Goal: Task Accomplishment & Management: Use online tool/utility

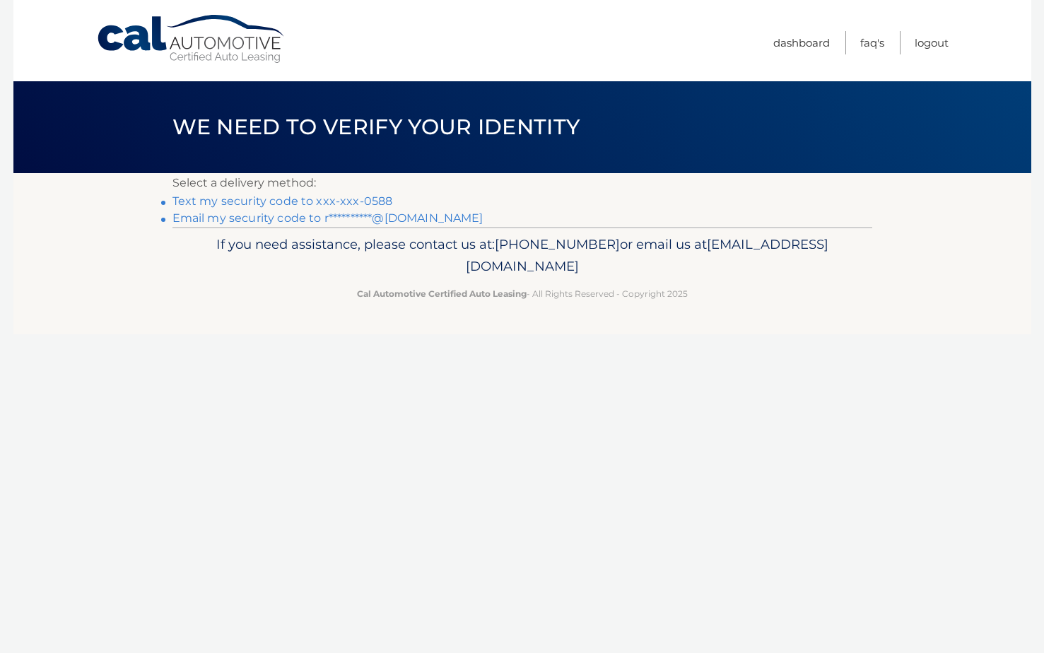
click at [249, 196] on link "Text my security code to xxx-xxx-0588" at bounding box center [282, 200] width 221 height 13
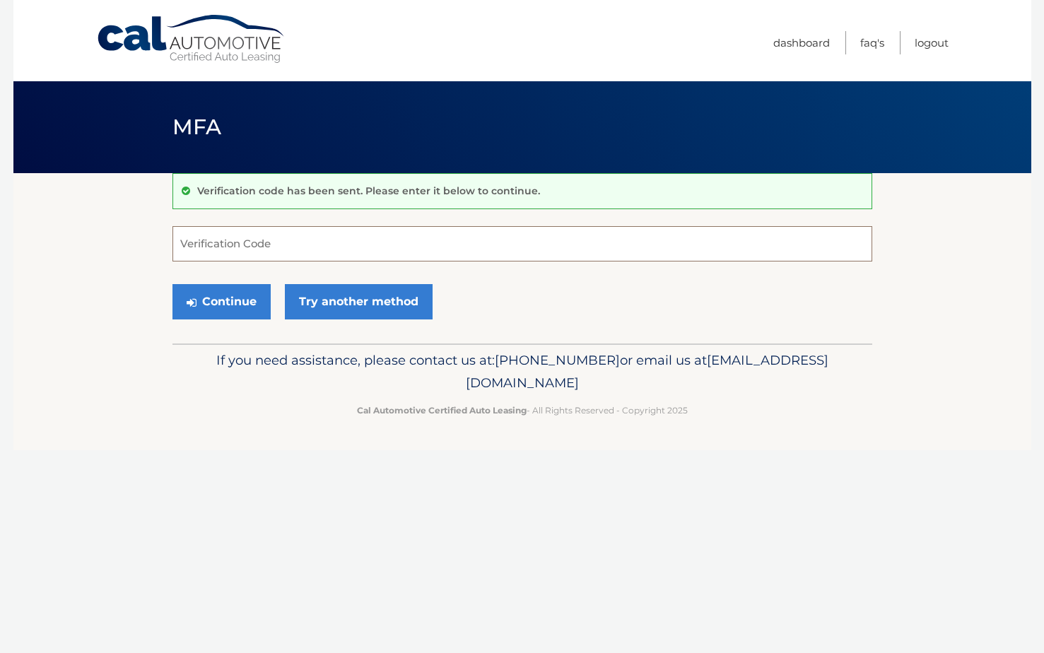
click at [309, 240] on input "Verification Code" at bounding box center [522, 243] width 700 height 35
type input "105987"
click at [225, 294] on button "Continue" at bounding box center [221, 301] width 98 height 35
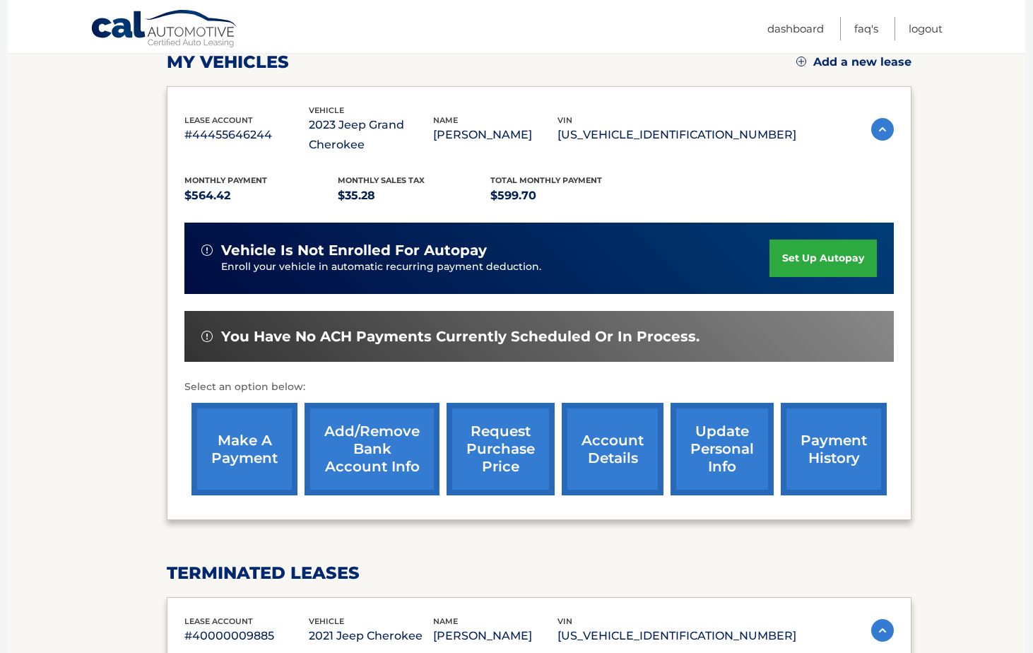
scroll to position [212, 0]
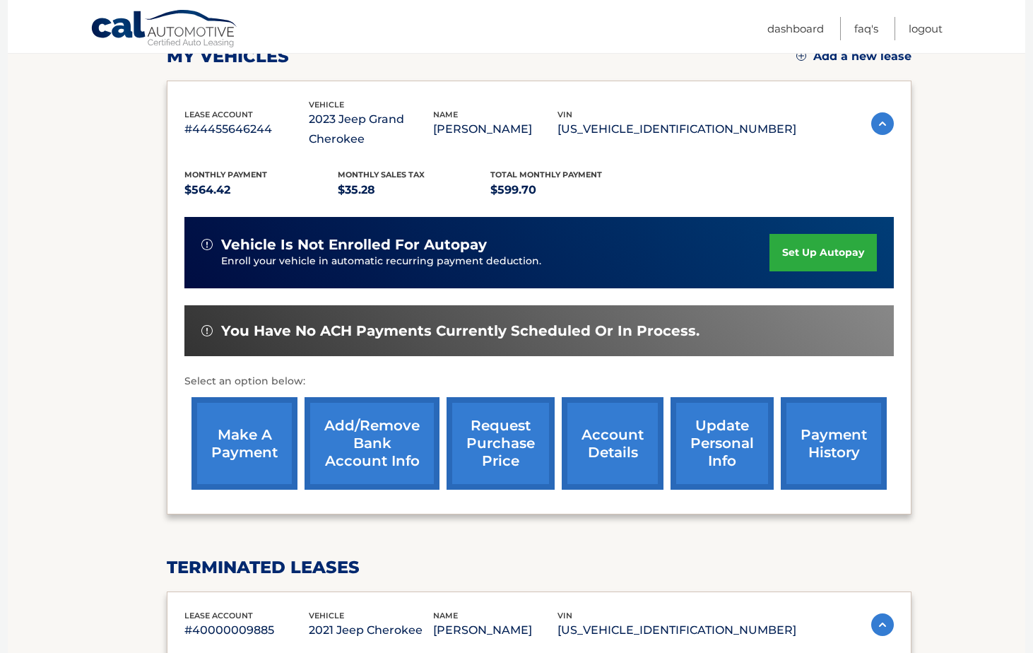
click at [245, 442] on link "make a payment" at bounding box center [245, 443] width 106 height 93
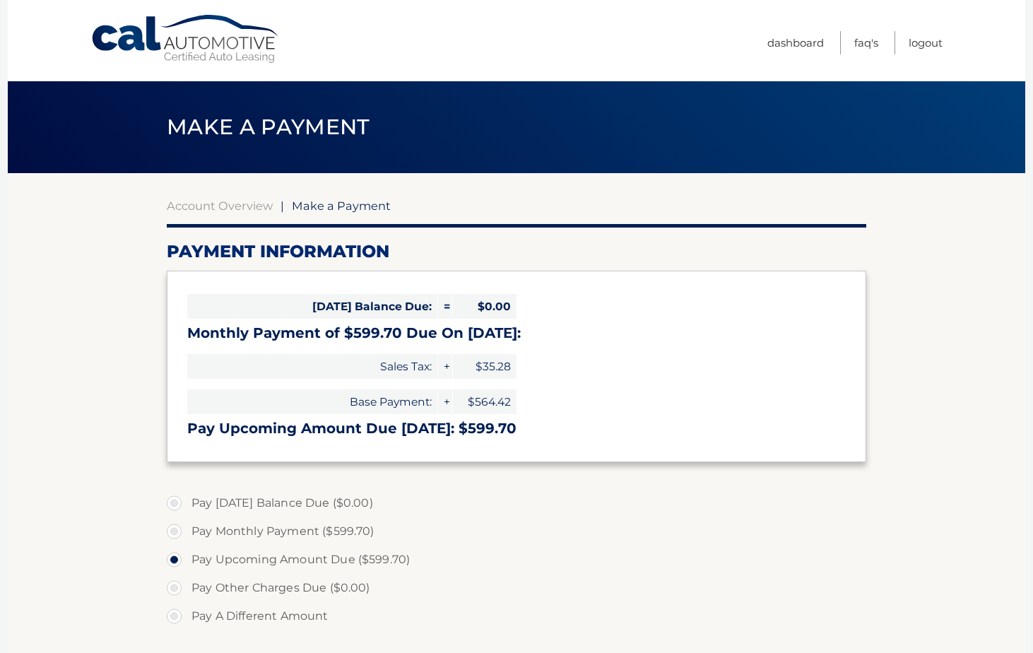
select select "OWY2ZTQ0ZWEtZTI2Yi00OGIyLWFkNDctY2Q0MTY2MGMwMTVj"
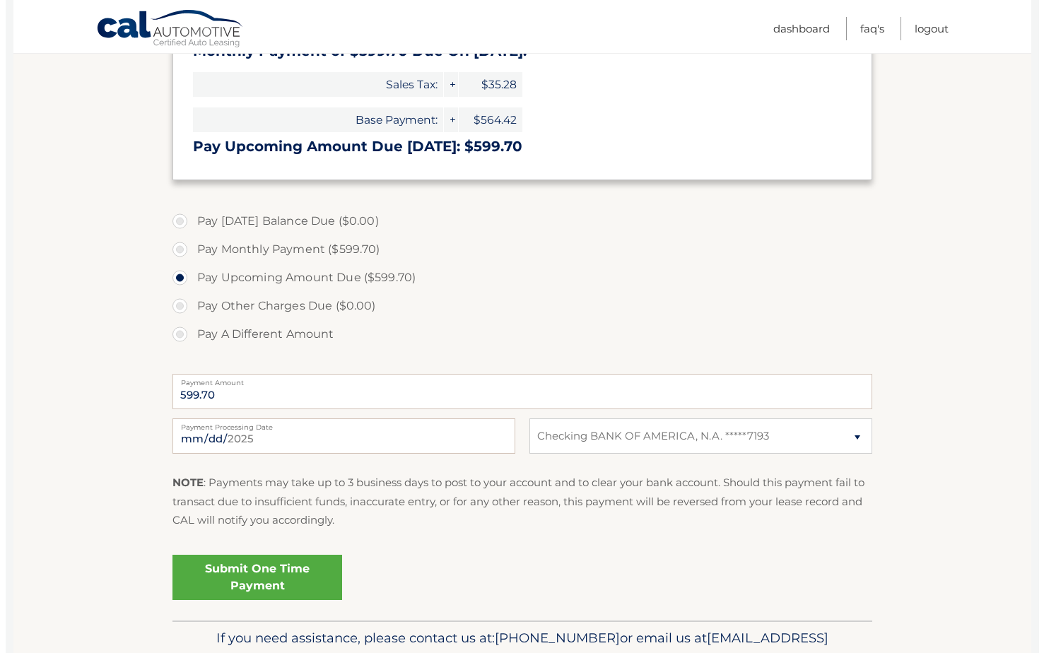
scroll to position [283, 0]
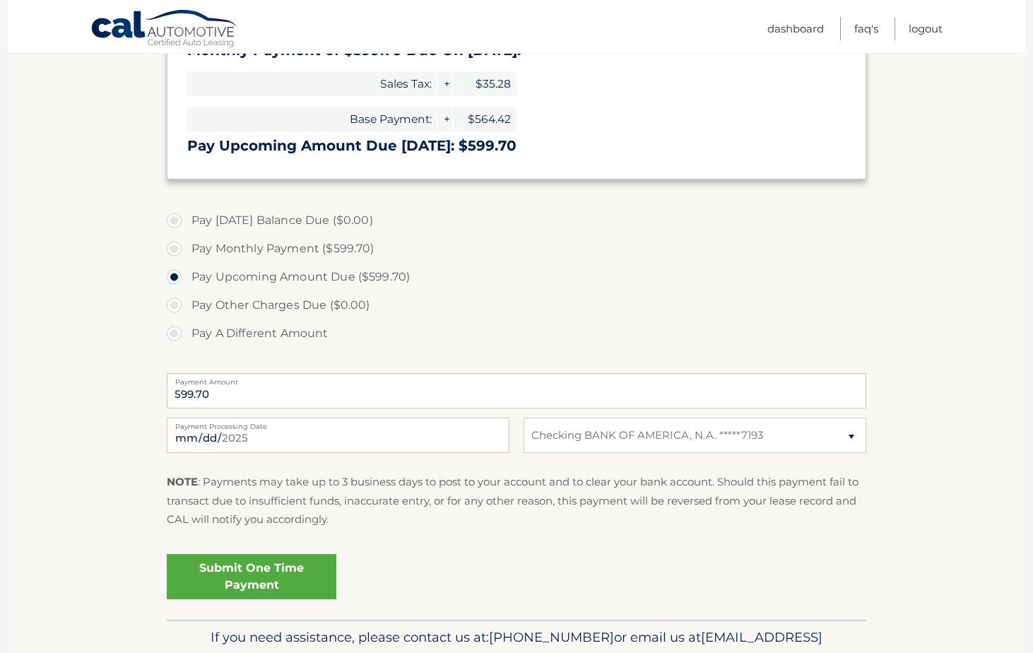
click at [247, 574] on link "Submit One Time Payment" at bounding box center [252, 576] width 170 height 45
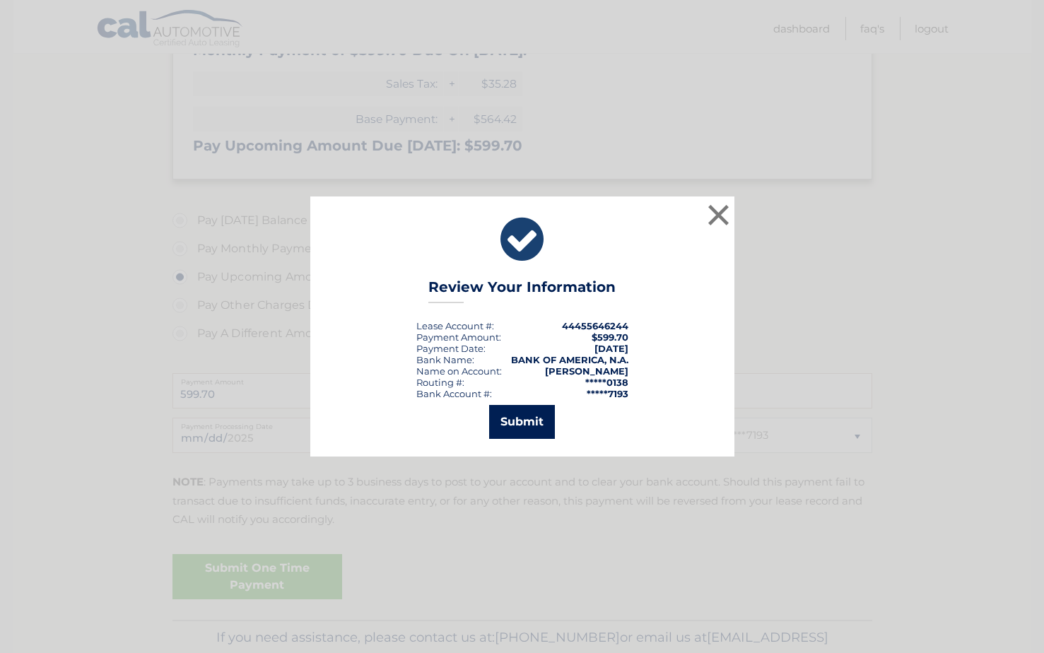
click at [524, 413] on button "Submit" at bounding box center [522, 422] width 66 height 34
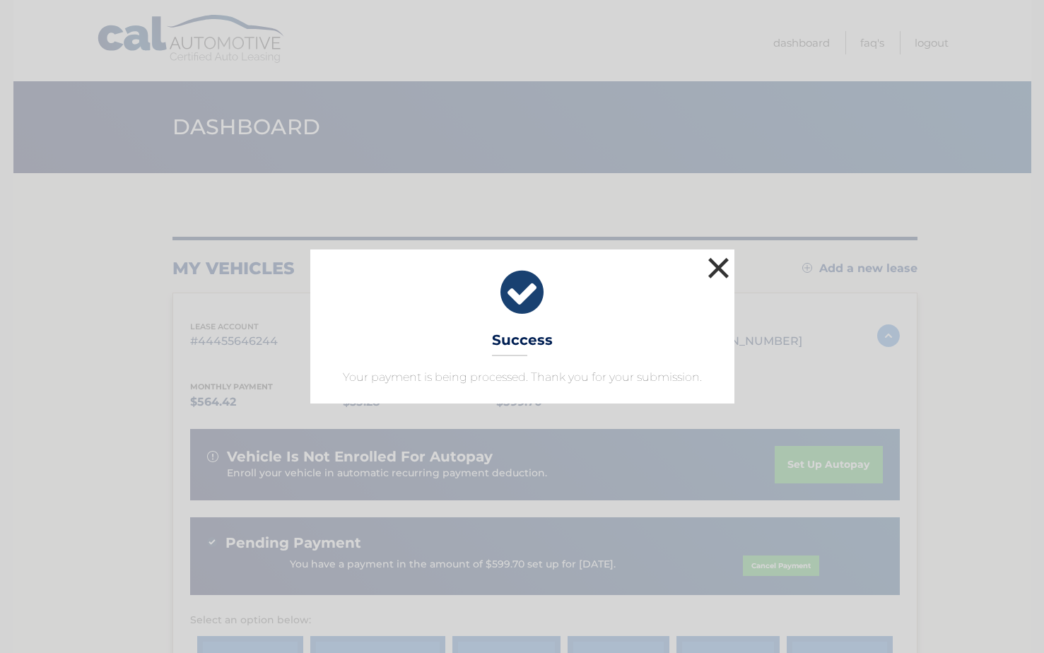
click at [715, 261] on button "×" at bounding box center [719, 268] width 28 height 28
